Goal: Task Accomplishment & Management: Manage account settings

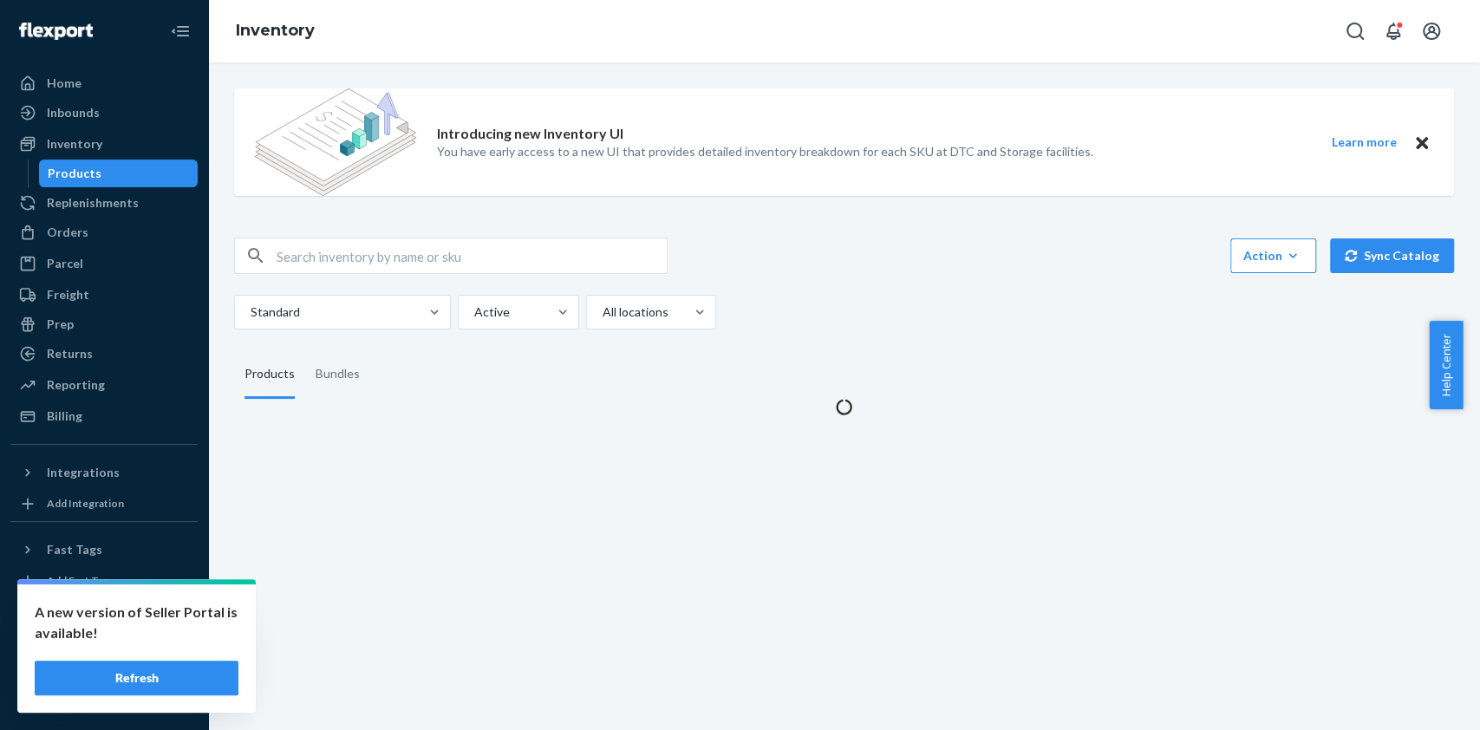
click at [171, 682] on button "Refresh" at bounding box center [137, 678] width 204 height 35
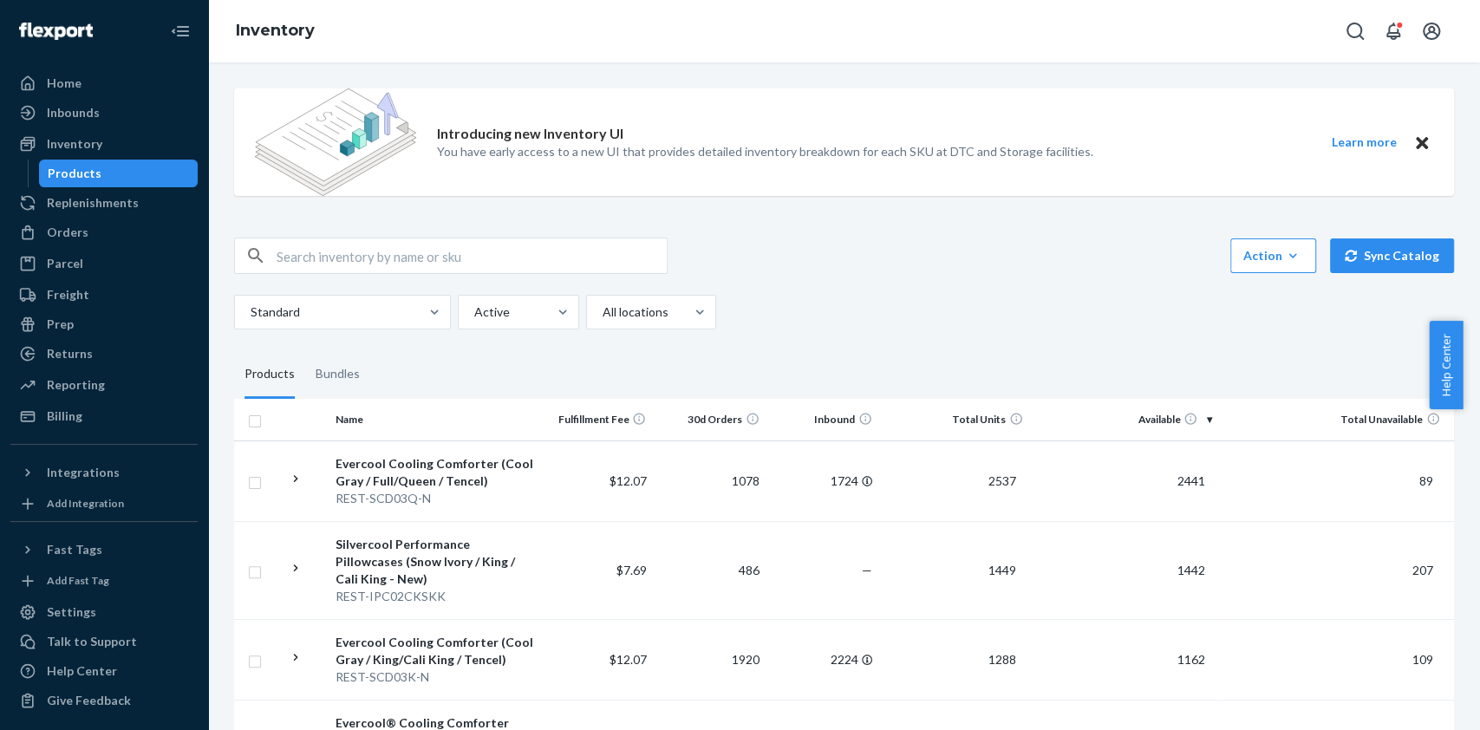
click at [50, 31] on img at bounding box center [56, 31] width 74 height 17
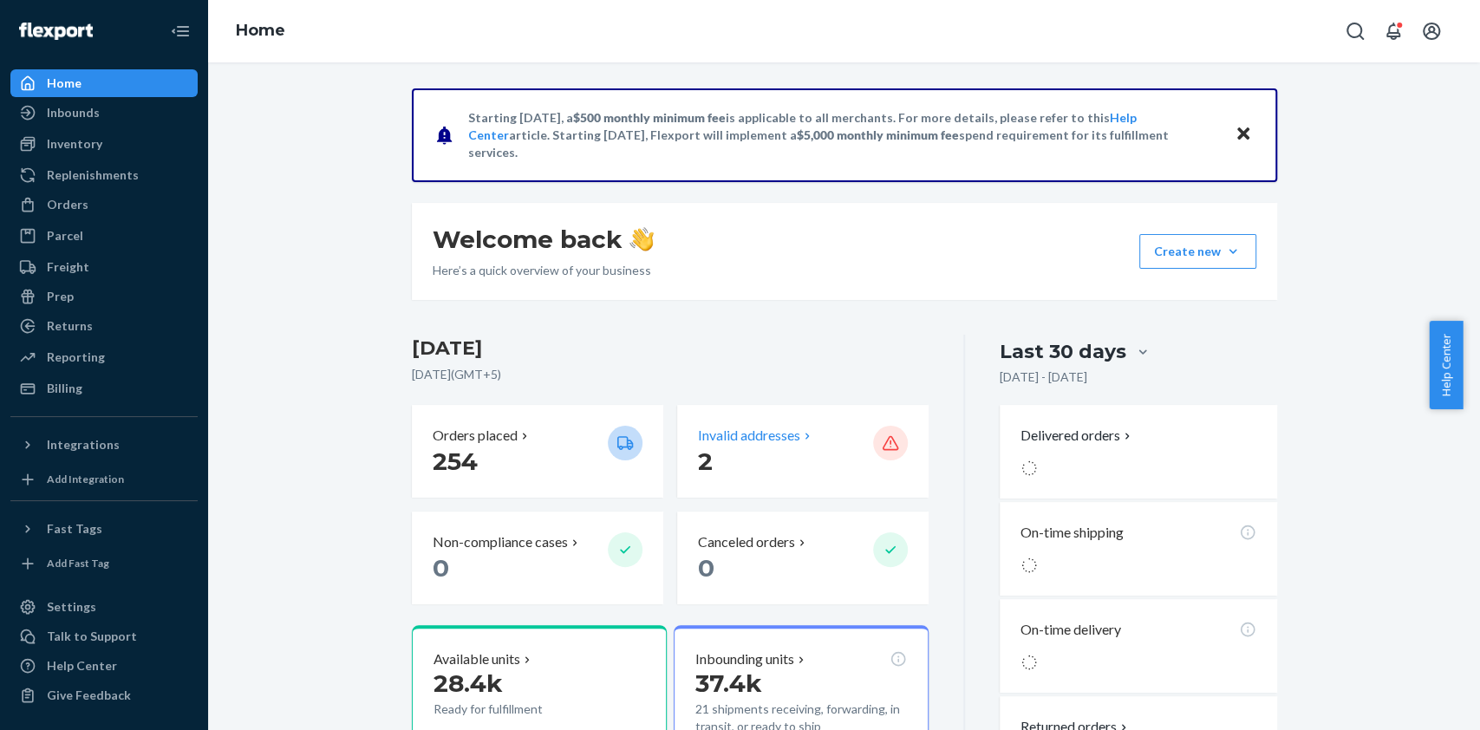
click at [753, 453] on p "2" at bounding box center [778, 461] width 161 height 31
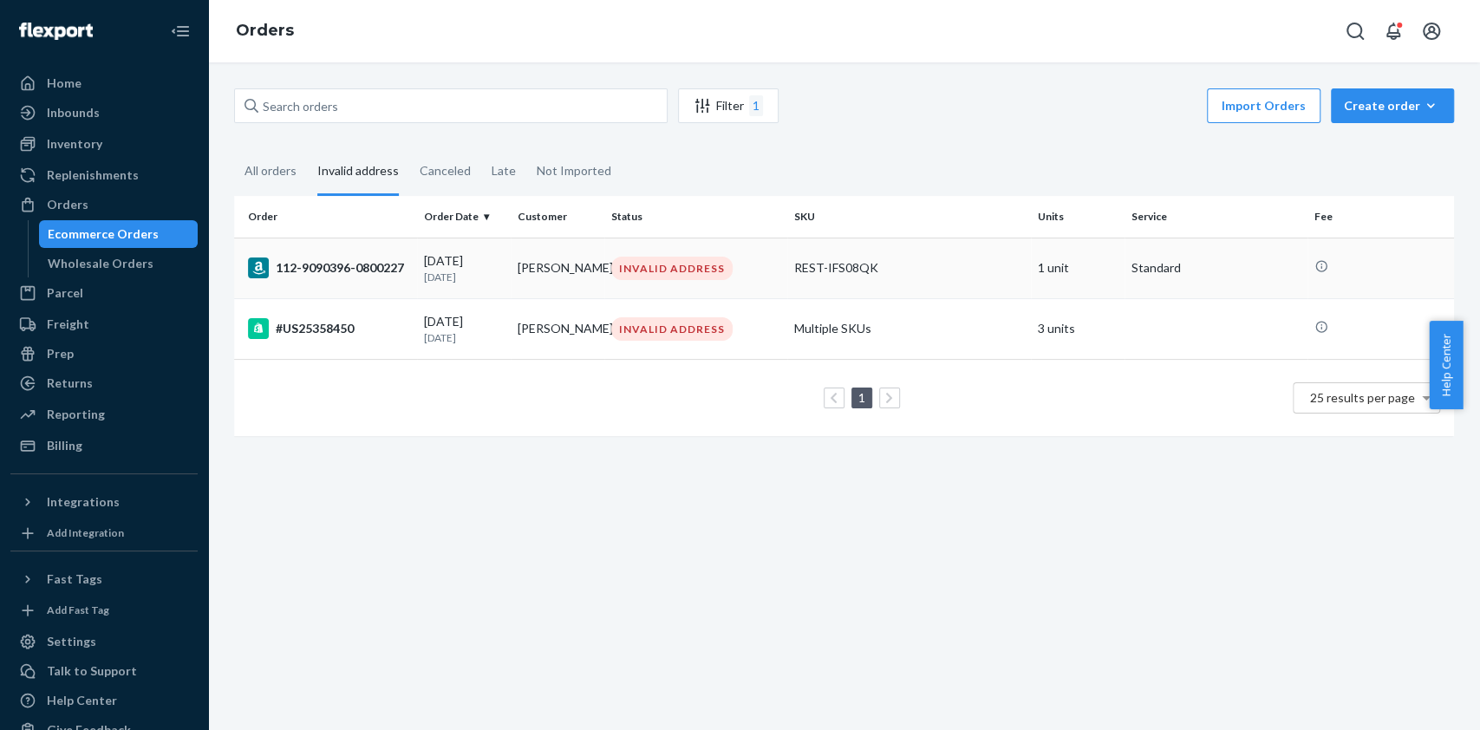
click at [547, 268] on td "[PERSON_NAME]" at bounding box center [558, 268] width 94 height 61
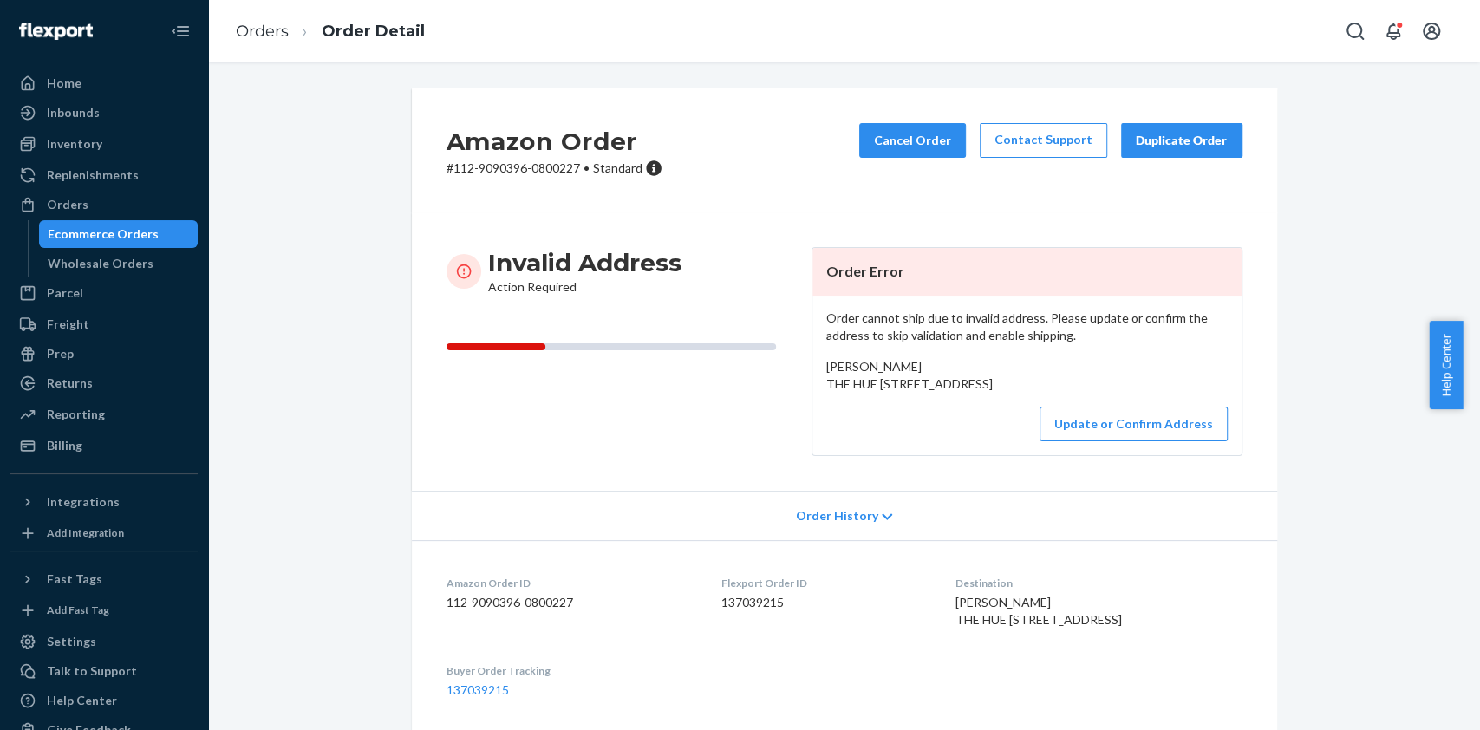
click at [826, 385] on span "[PERSON_NAME] THE HUE [STREET_ADDRESS]" at bounding box center [909, 375] width 166 height 32
drag, startPoint x: 826, startPoint y: 385, endPoint x: 958, endPoint y: 409, distance: 134.0
click at [958, 393] on div "[PERSON_NAME] THE HUE [STREET_ADDRESS]" at bounding box center [1026, 375] width 401 height 35
copy span "THE HUE [STREET_ADDRESS]"
click at [1091, 441] on button "Update or Confirm Address" at bounding box center [1133, 424] width 188 height 35
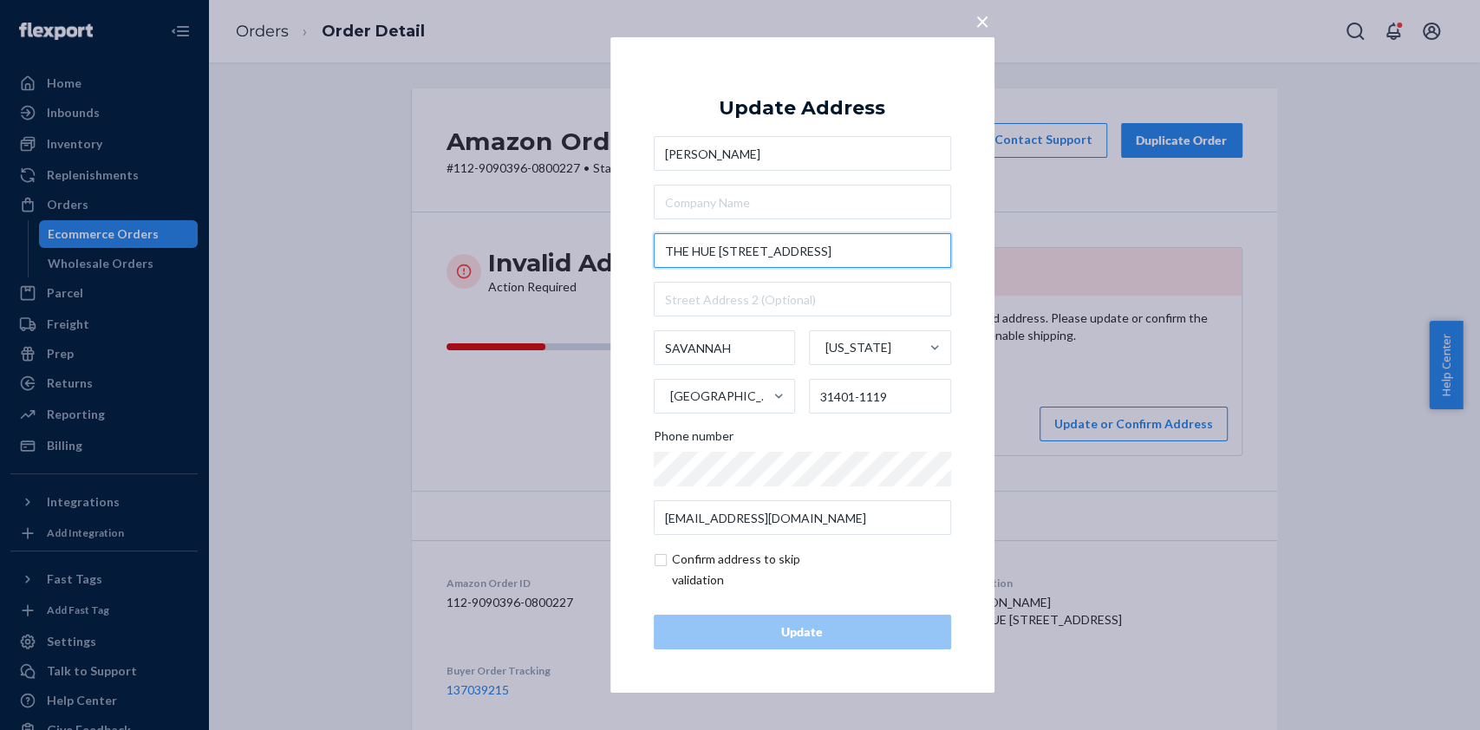
click at [712, 253] on input "THE HUE [STREET_ADDRESS]" at bounding box center [802, 250] width 297 height 35
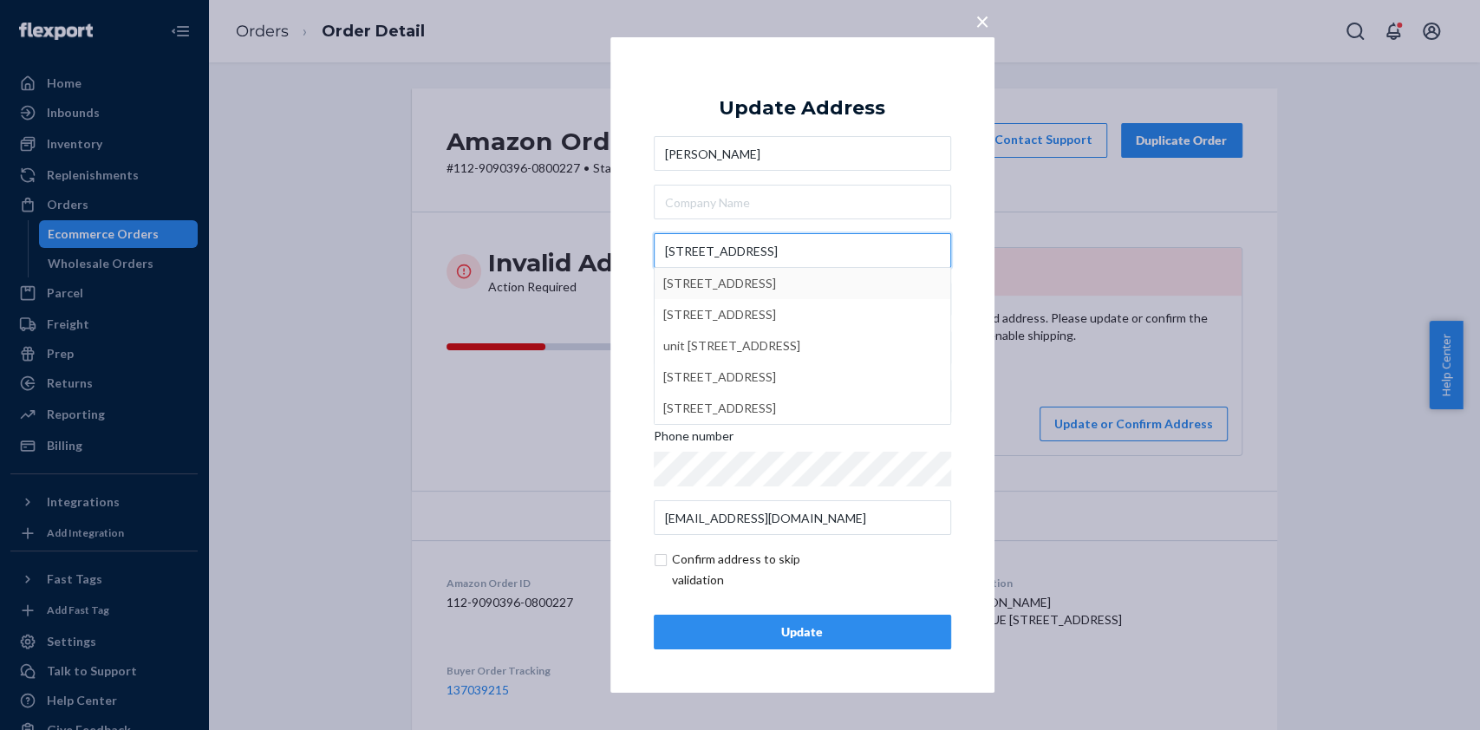
type input "[STREET_ADDRESS]"
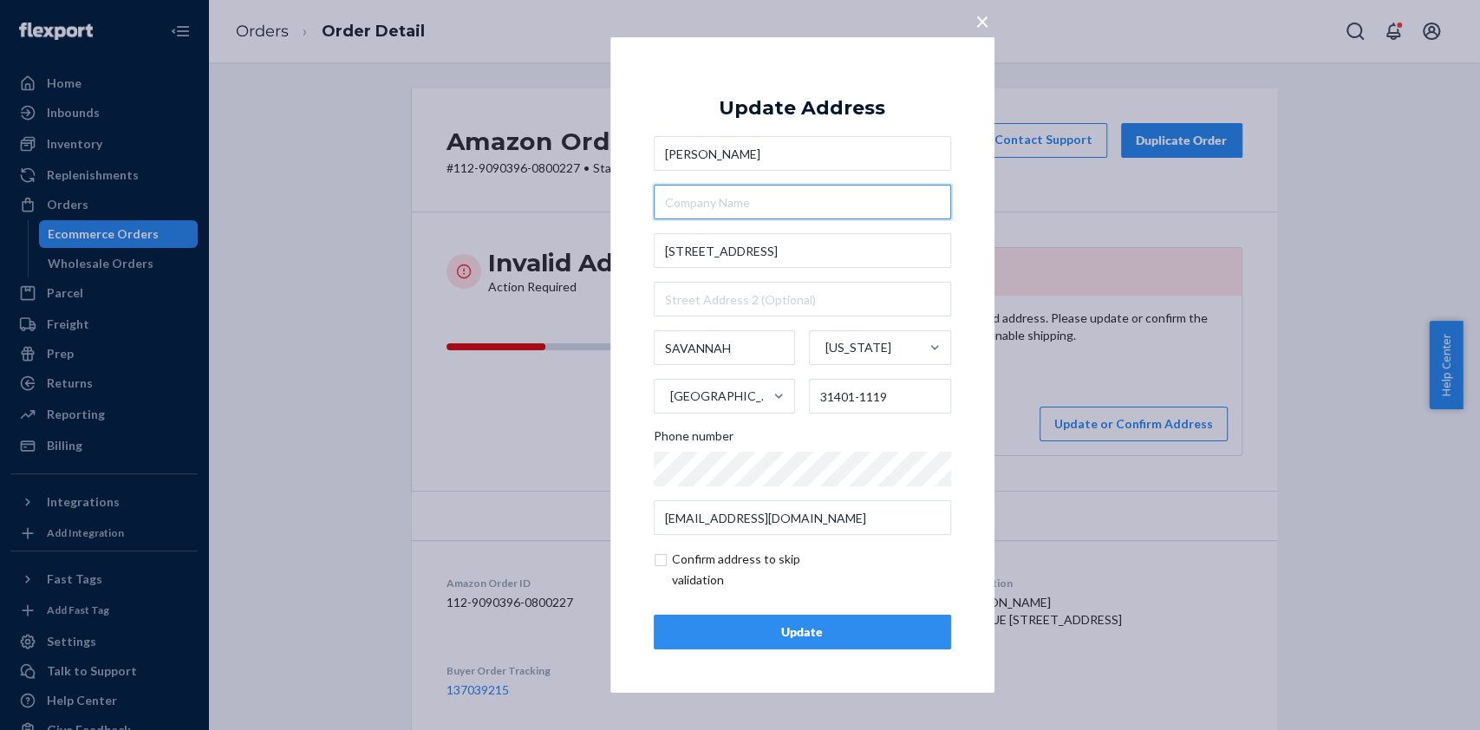
click at [698, 199] on input "text" at bounding box center [802, 202] width 297 height 35
paste input "THE HUE"
type input "THE HUE"
click at [853, 252] on input "[STREET_ADDRESS]" at bounding box center [802, 250] width 297 height 35
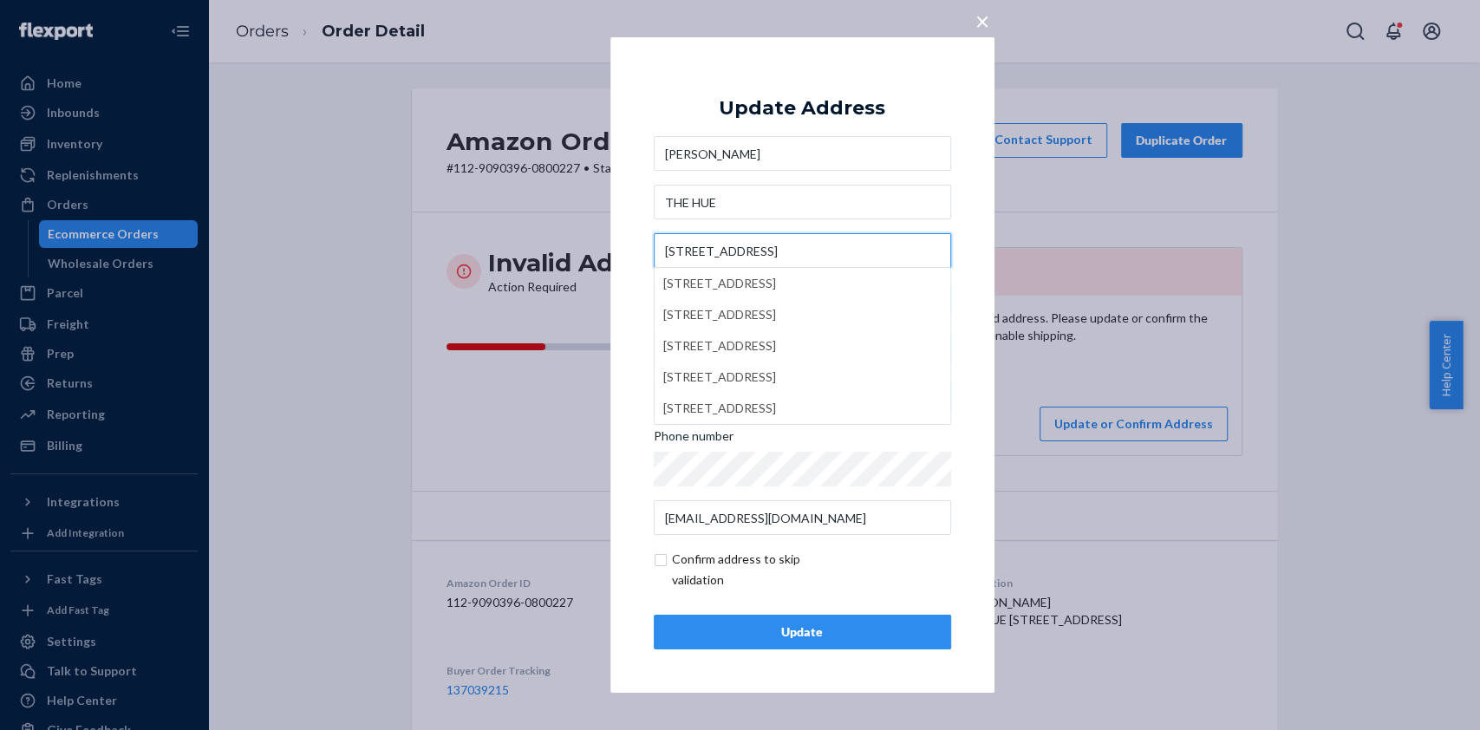
type input "[STREET_ADDRESS]"
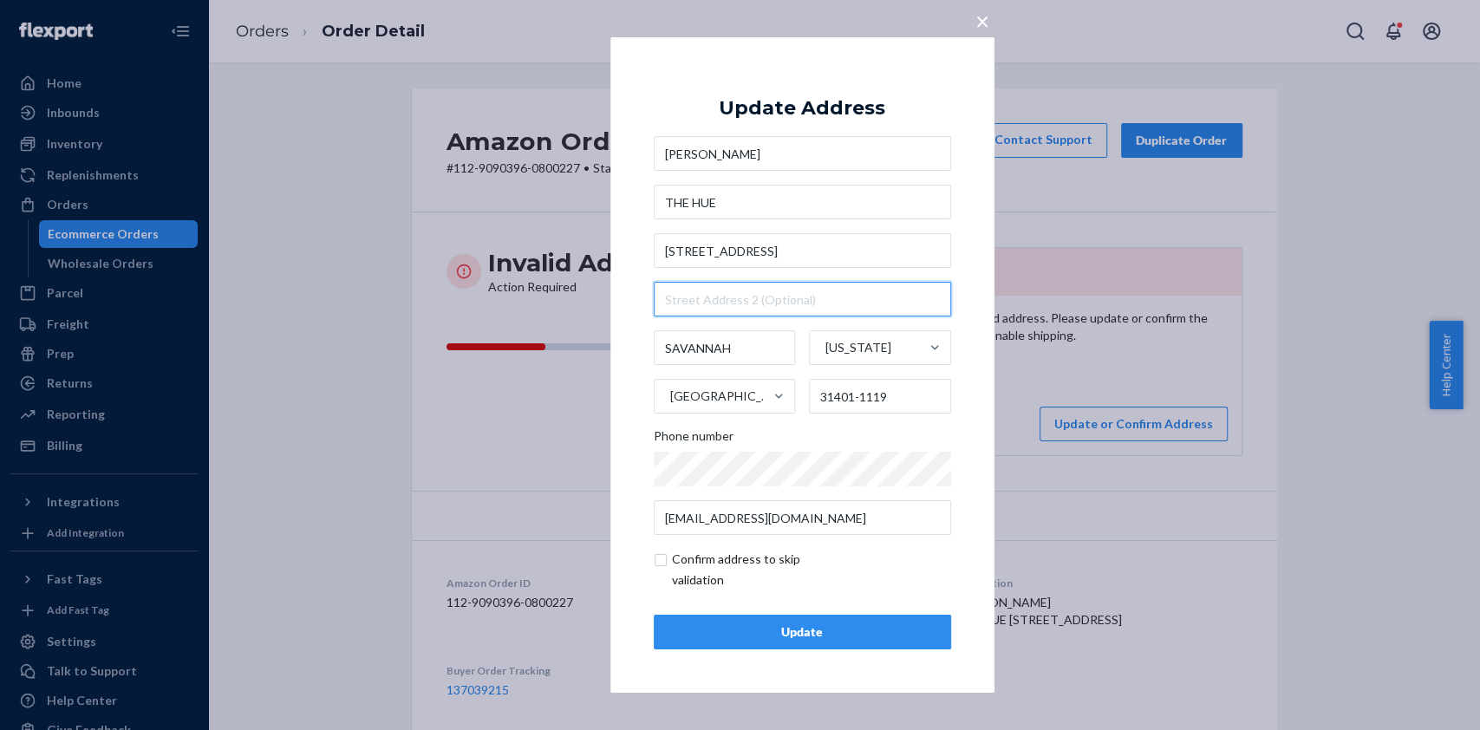
paste input "UNIT 333-B"
type input "UNIT 333-B"
click at [984, 470] on div "× Update Address [PERSON_NAME] THE HUE [STREET_ADDRESS][US_STATE][PHONE_NUMBER]…" at bounding box center [802, 364] width 384 height 655
click at [822, 628] on div "Update" at bounding box center [802, 631] width 268 height 17
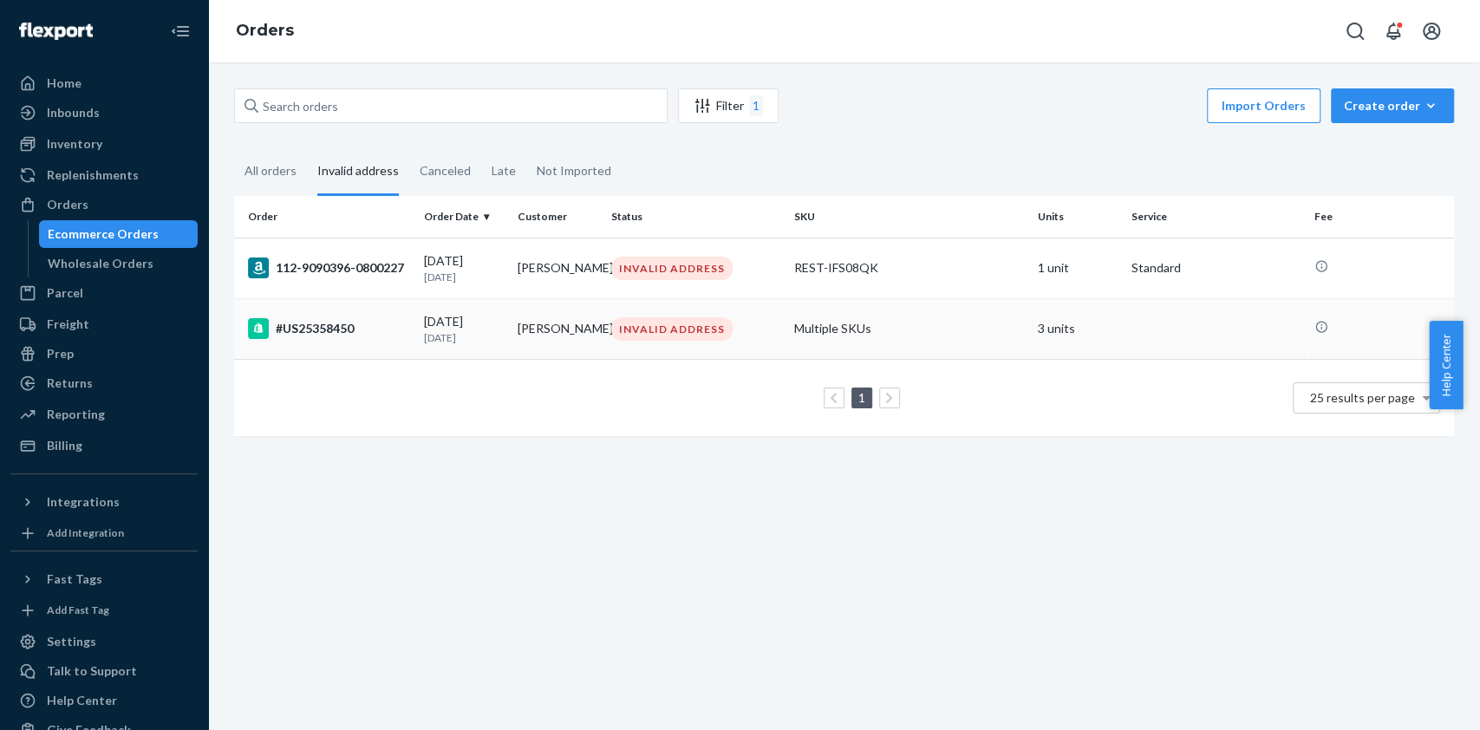
click at [492, 328] on div "[DATE] [DATE]" at bounding box center [464, 329] width 80 height 32
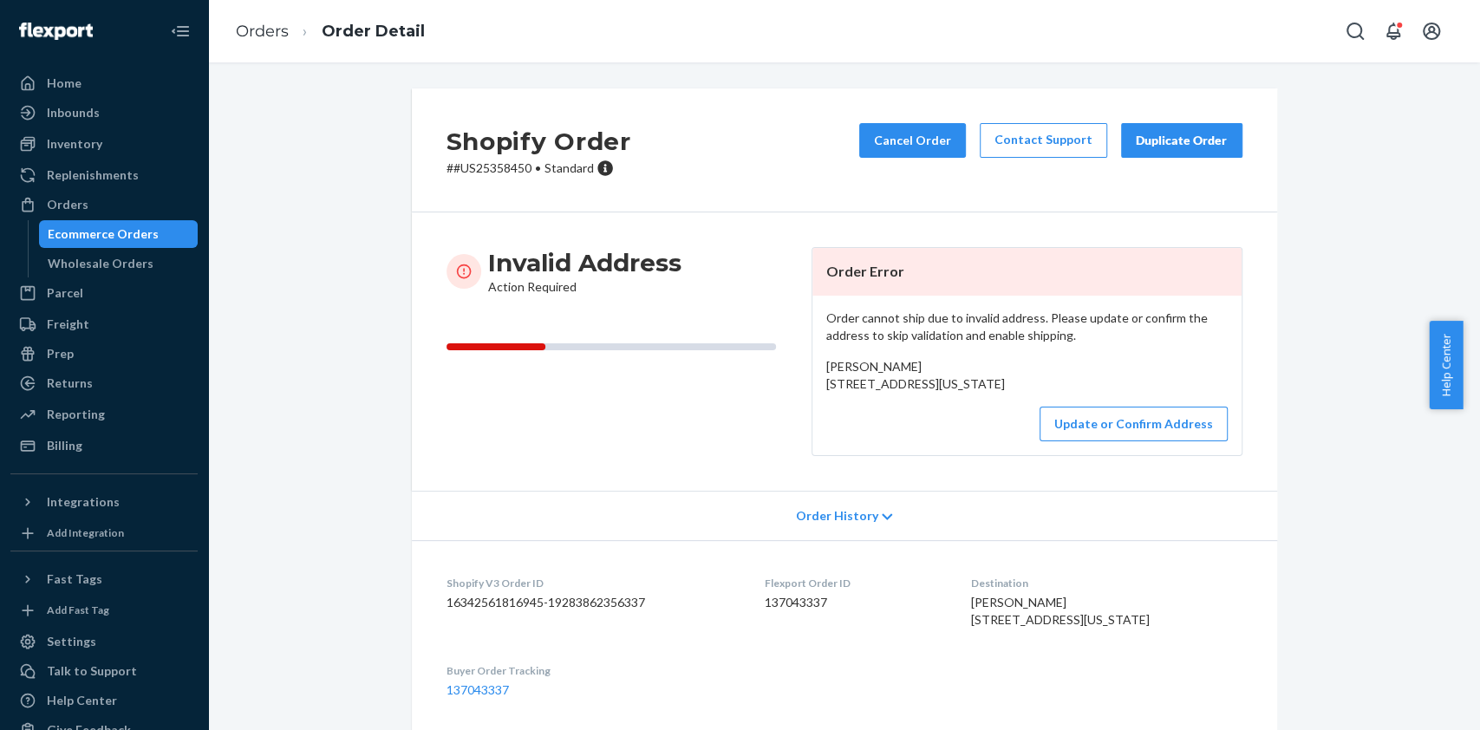
click at [826, 379] on span "[PERSON_NAME] [STREET_ADDRESS][US_STATE]" at bounding box center [915, 375] width 179 height 32
drag, startPoint x: 821, startPoint y: 379, endPoint x: 946, endPoint y: 429, distance: 134.6
click at [946, 393] on div "[PERSON_NAME] [STREET_ADDRESS][US_STATE]" at bounding box center [1026, 375] width 401 height 35
copy div "[STREET_ADDRESS][US_STATE]"
click at [1124, 441] on button "Update or Confirm Address" at bounding box center [1133, 424] width 188 height 35
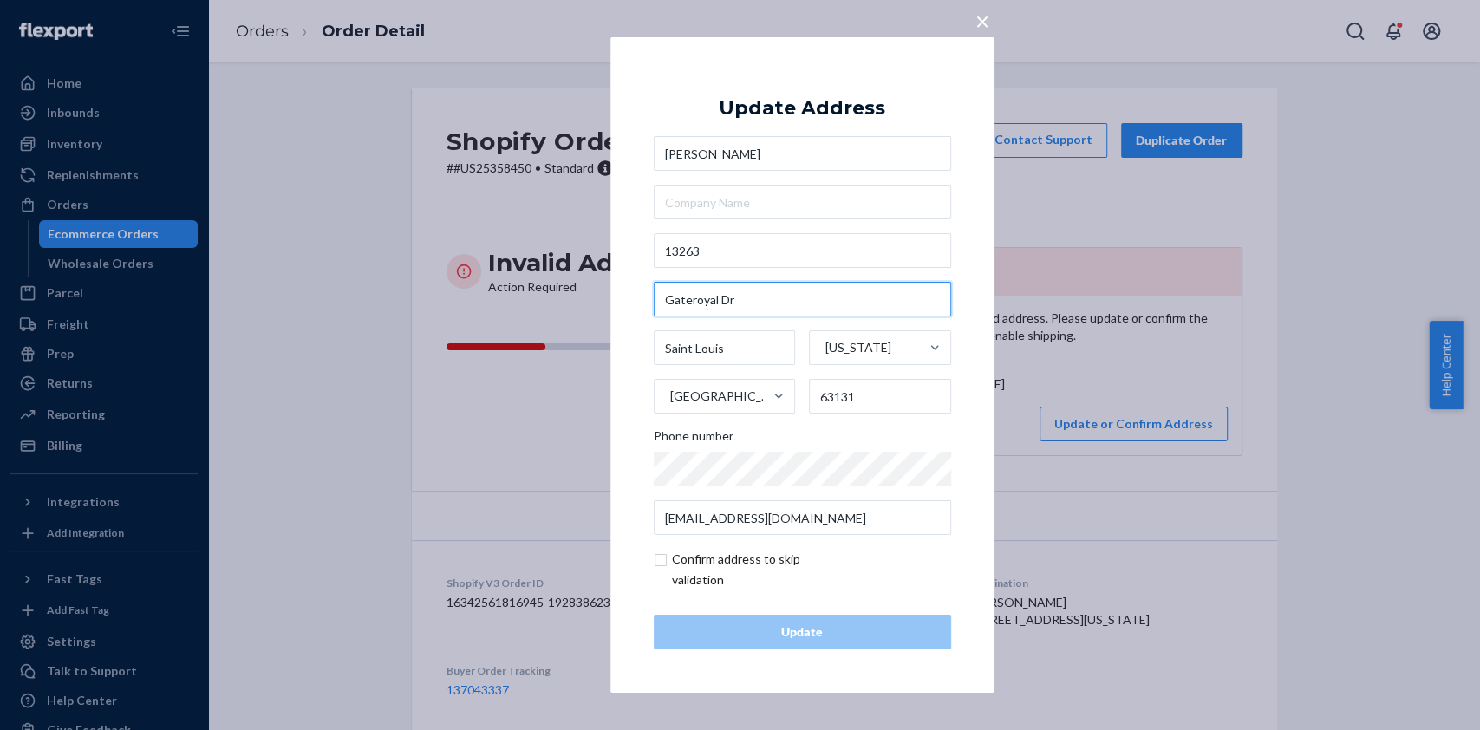
click at [791, 300] on input "Gateroyal Dr" at bounding box center [802, 299] width 297 height 35
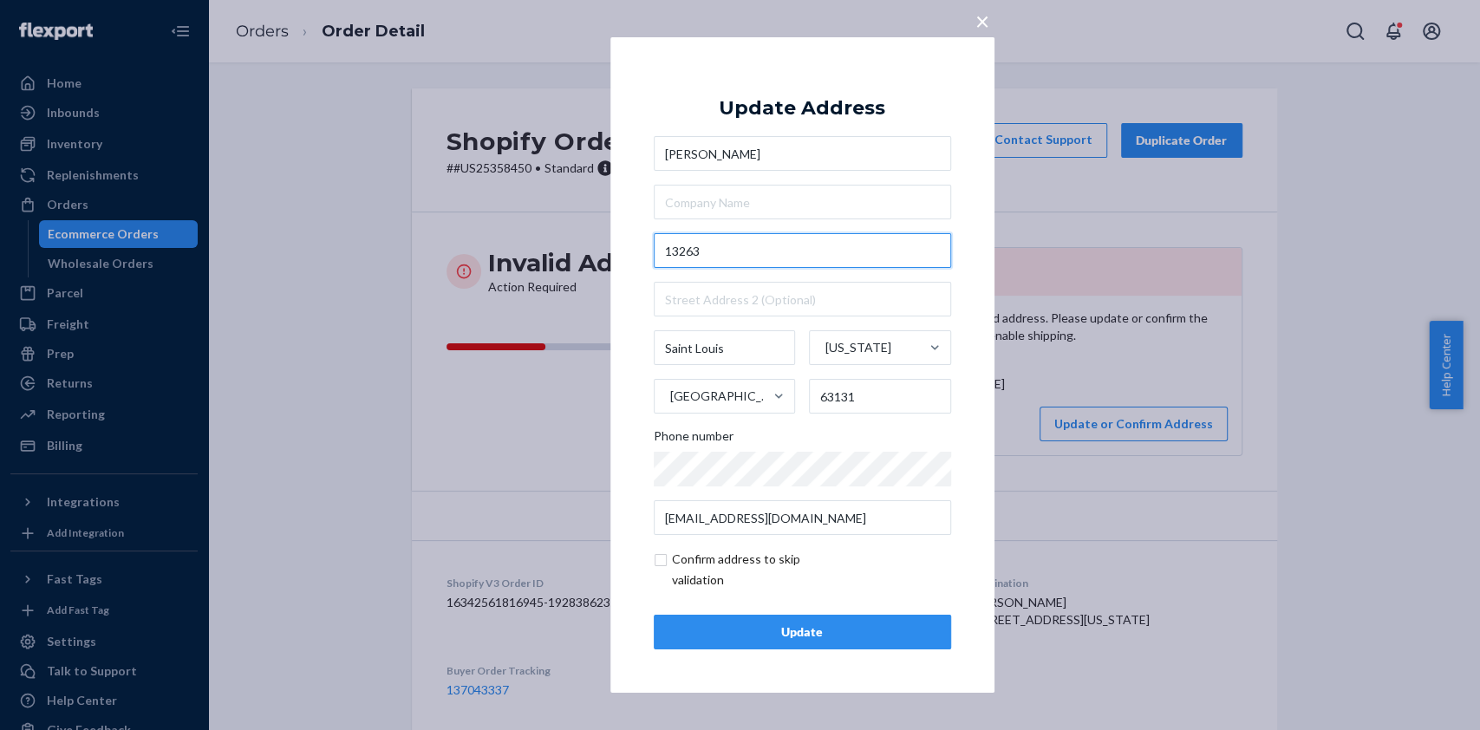
click at [747, 240] on input "13263" at bounding box center [802, 250] width 297 height 35
paste input "Gateroyal Dr"
type input "[STREET_ADDRESS]"
type input "Des [PERSON_NAME]"
click at [776, 640] on div "Update" at bounding box center [802, 631] width 268 height 17
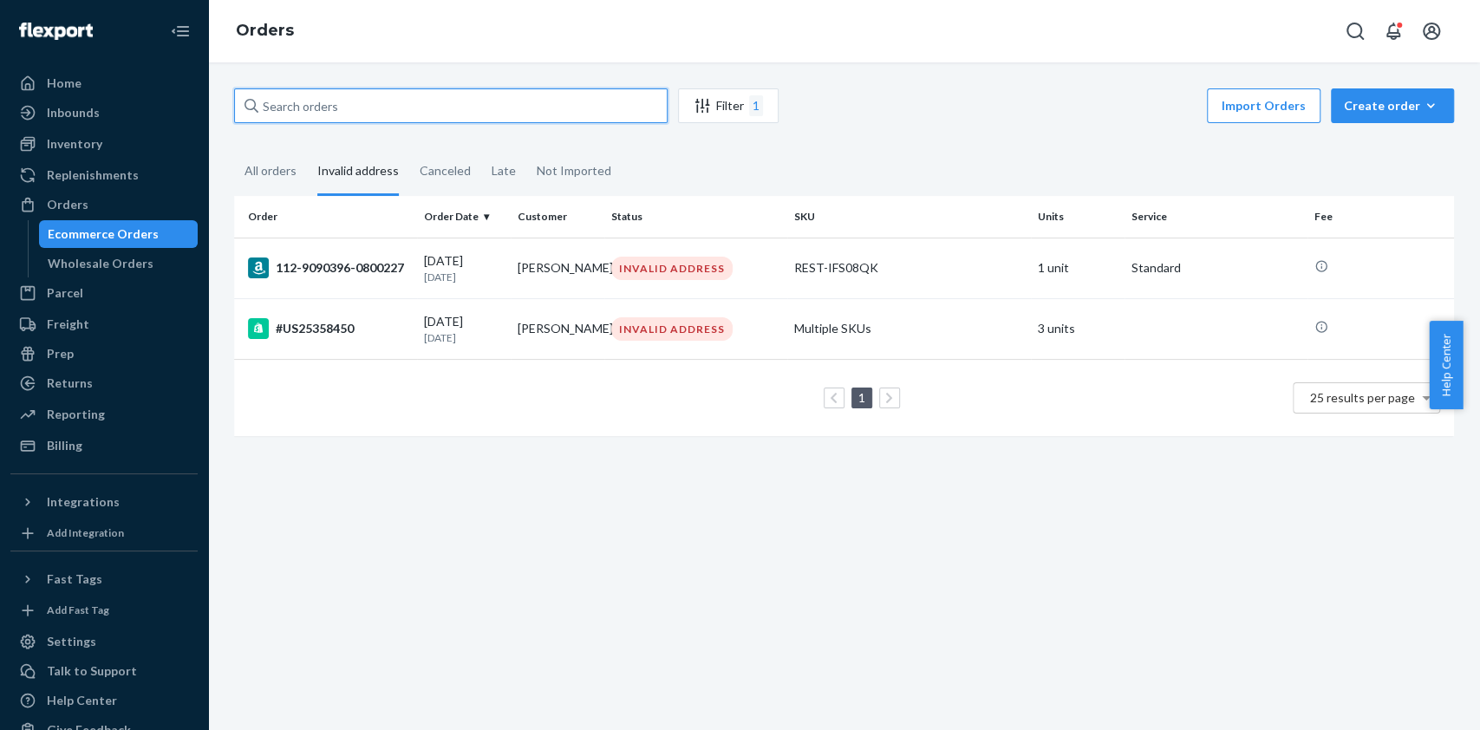
click at [430, 110] on input "text" at bounding box center [450, 105] width 433 height 35
click at [248, 104] on icon at bounding box center [251, 106] width 14 height 14
click at [248, 104] on input "text" at bounding box center [450, 105] width 433 height 35
click at [72, 234] on div "Ecommerce Orders" at bounding box center [103, 233] width 111 height 17
click at [265, 172] on div "All orders" at bounding box center [270, 172] width 52 height 48
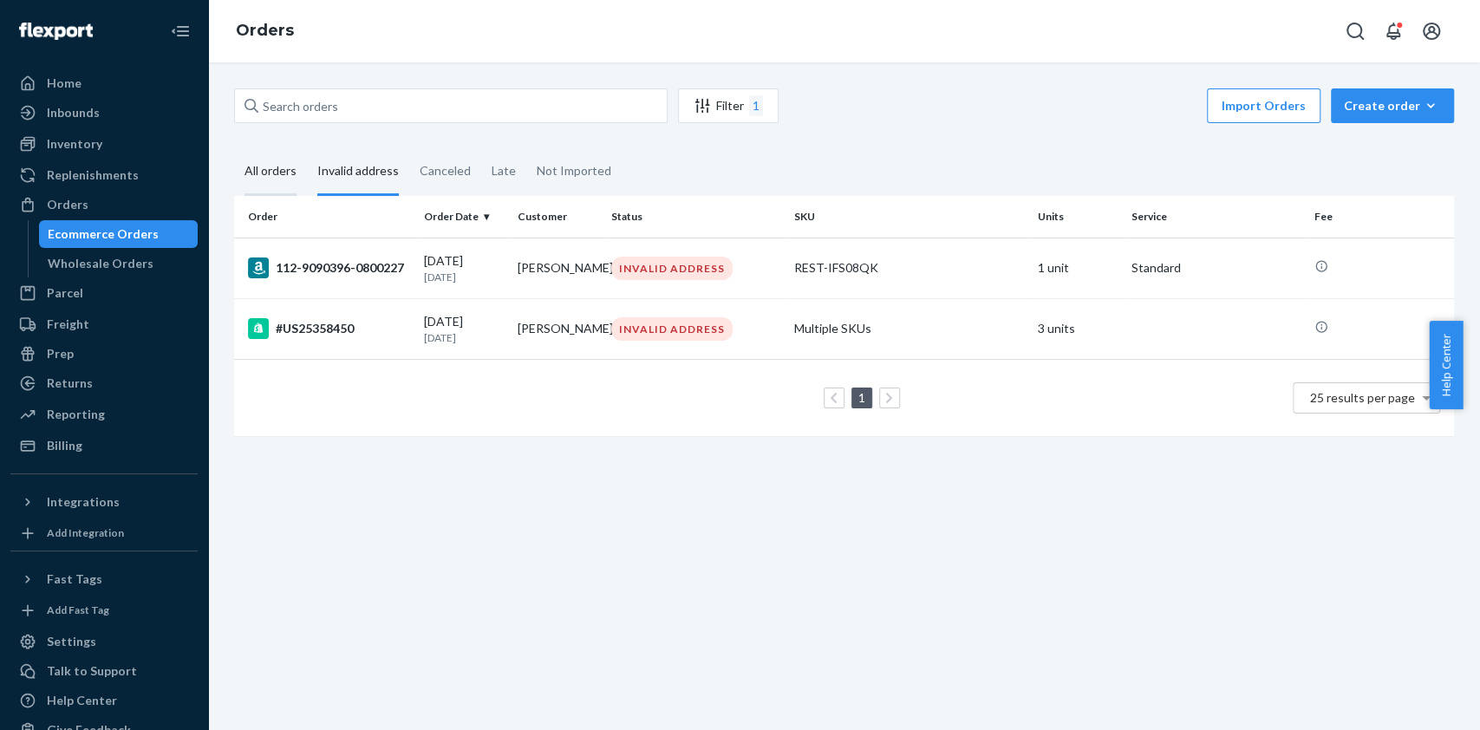
click at [234, 148] on input "All orders" at bounding box center [234, 148] width 0 height 0
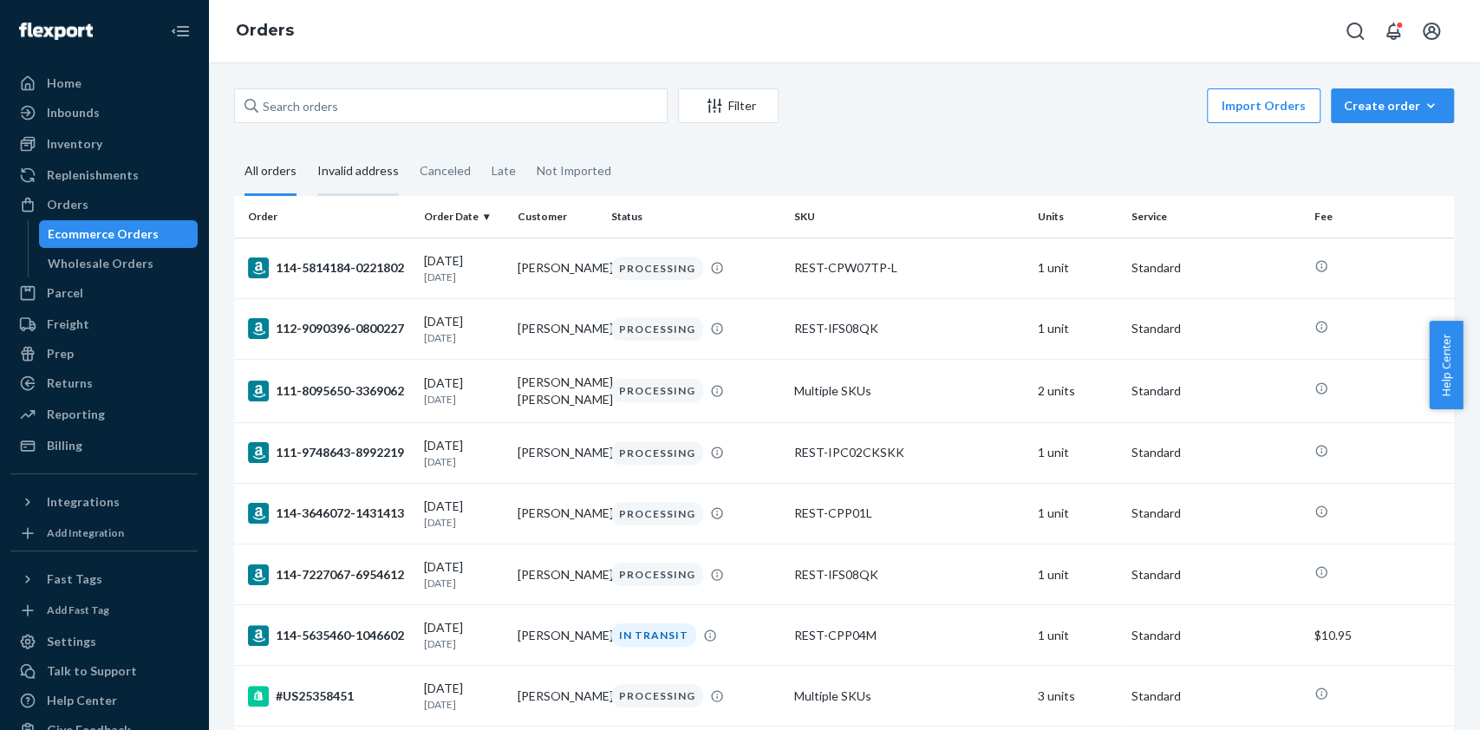
click at [370, 174] on div "Invalid address" at bounding box center [357, 172] width 81 height 48
click at [307, 148] on input "Invalid address" at bounding box center [307, 148] width 0 height 0
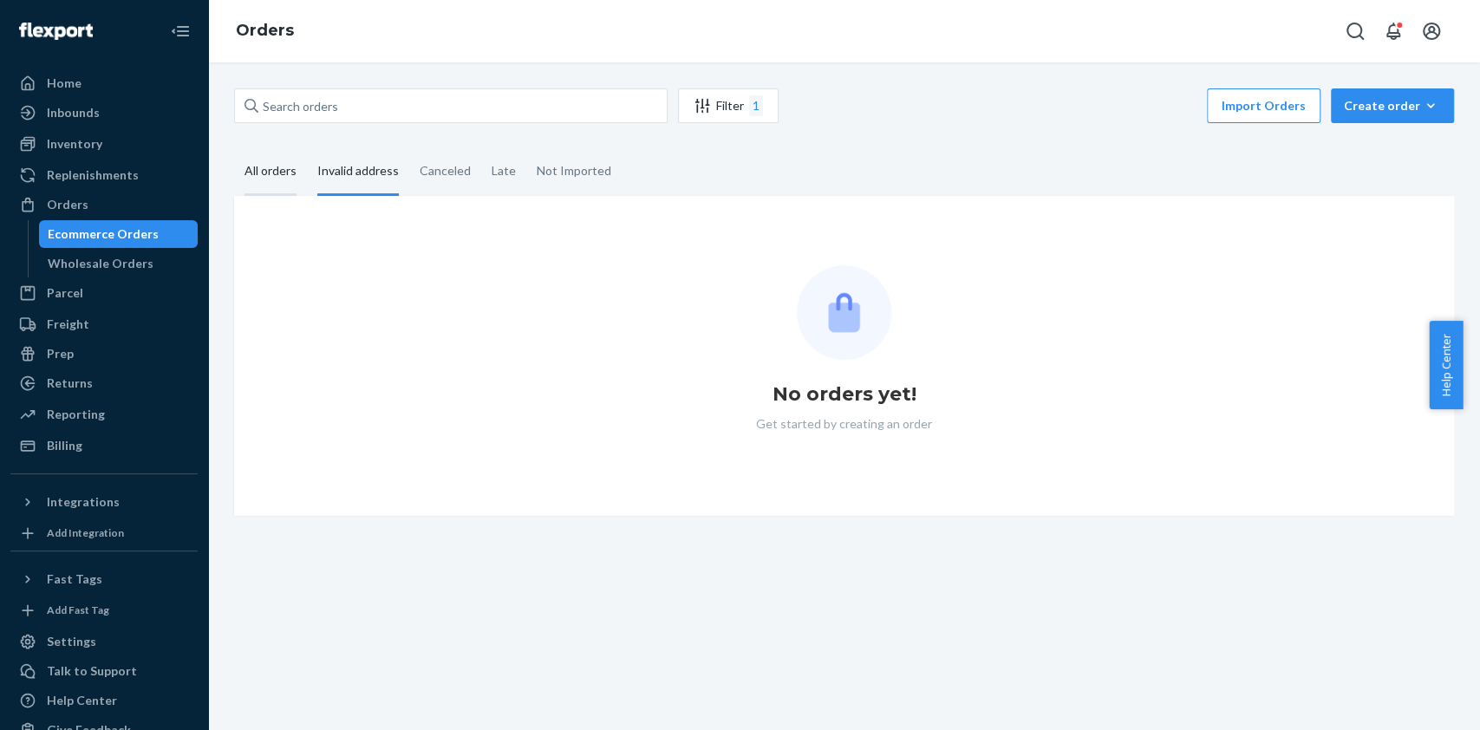
click at [253, 172] on div "All orders" at bounding box center [270, 172] width 52 height 48
click at [234, 148] on input "All orders" at bounding box center [234, 148] width 0 height 0
